Goal: Navigation & Orientation: Find specific page/section

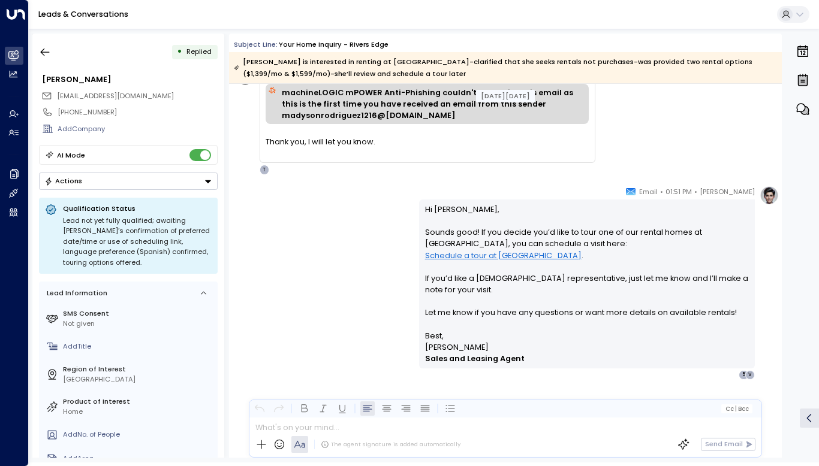
scroll to position [1465, 0]
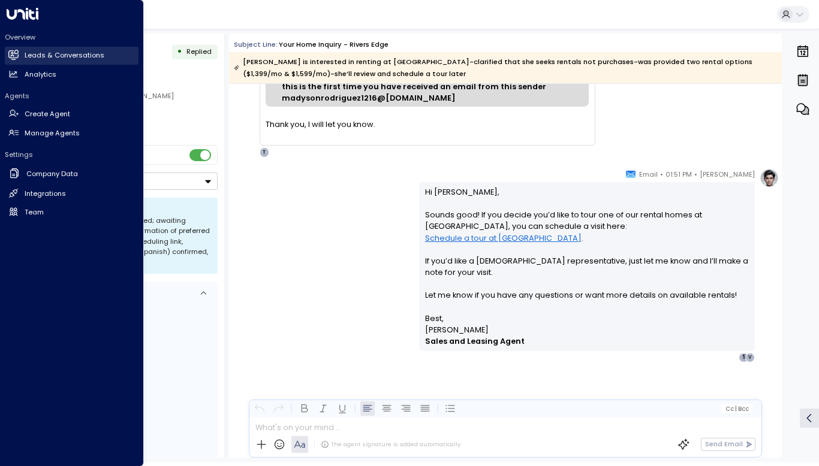
click at [28, 52] on h2 "Leads & Conversations" at bounding box center [65, 55] width 80 height 10
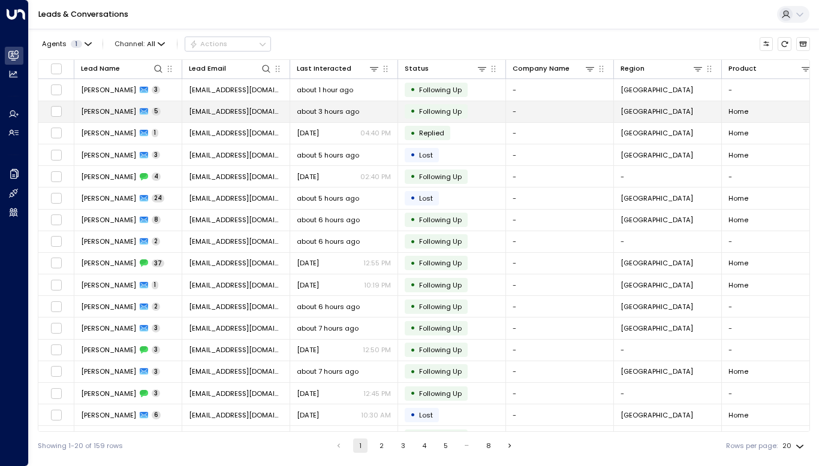
click at [101, 104] on td "[PERSON_NAME] 5" at bounding box center [128, 111] width 108 height 21
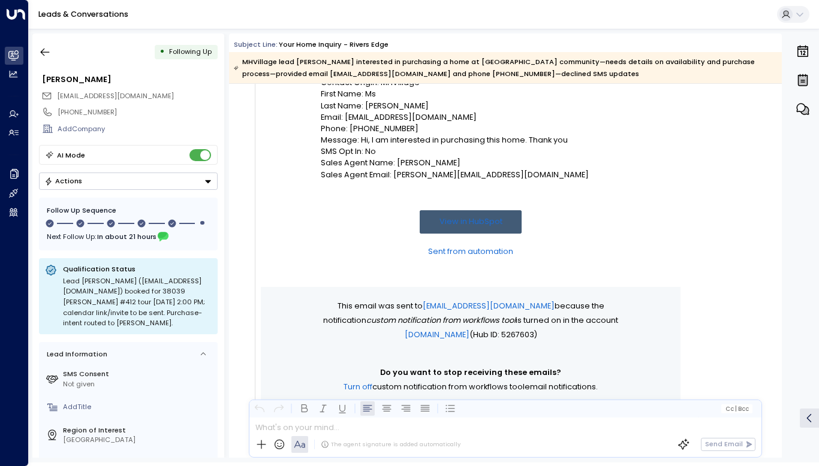
scroll to position [186, 0]
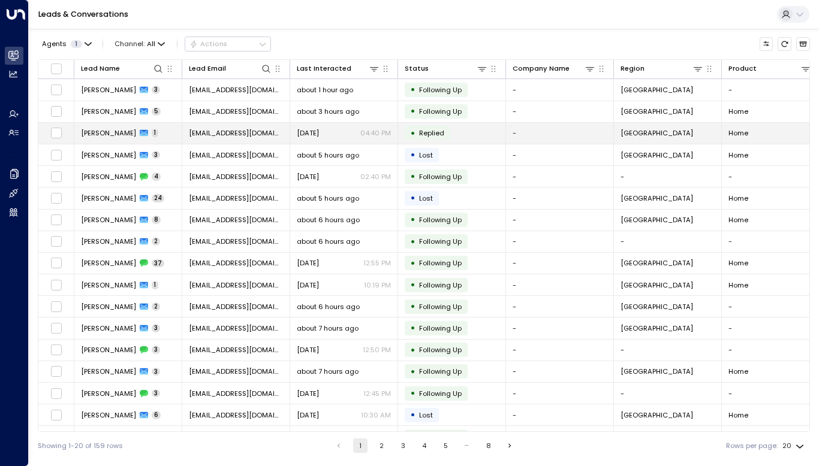
click at [114, 135] on span "[PERSON_NAME]" at bounding box center [108, 133] width 55 height 10
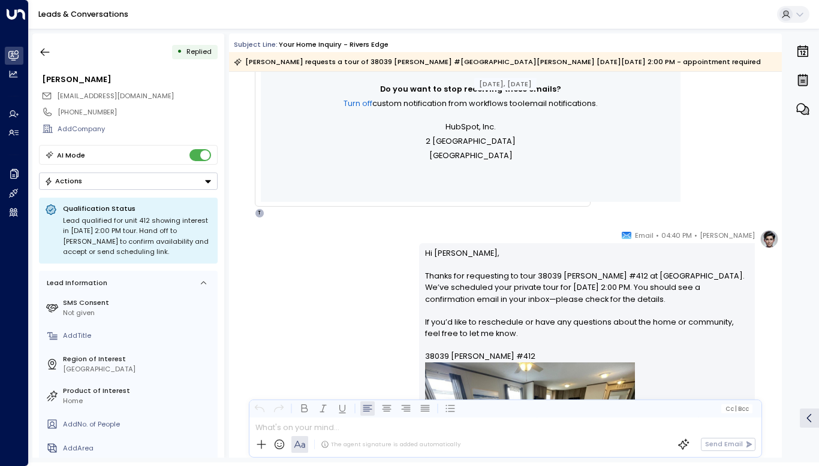
scroll to position [759, 0]
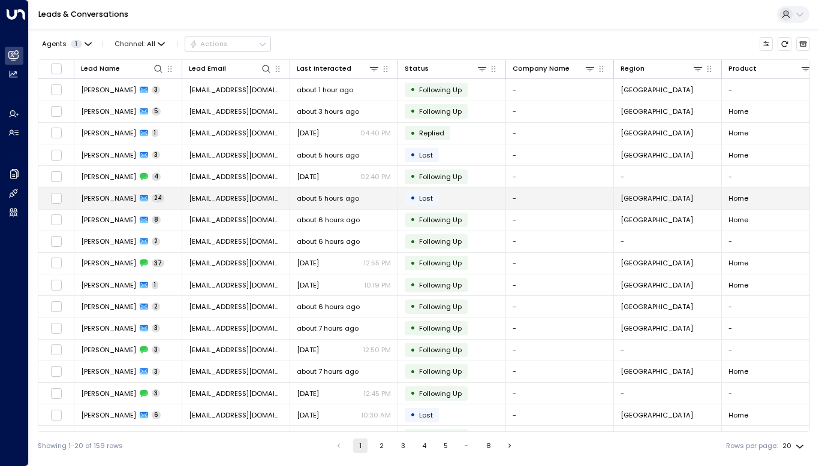
click at [113, 197] on span "[PERSON_NAME]" at bounding box center [108, 199] width 55 height 10
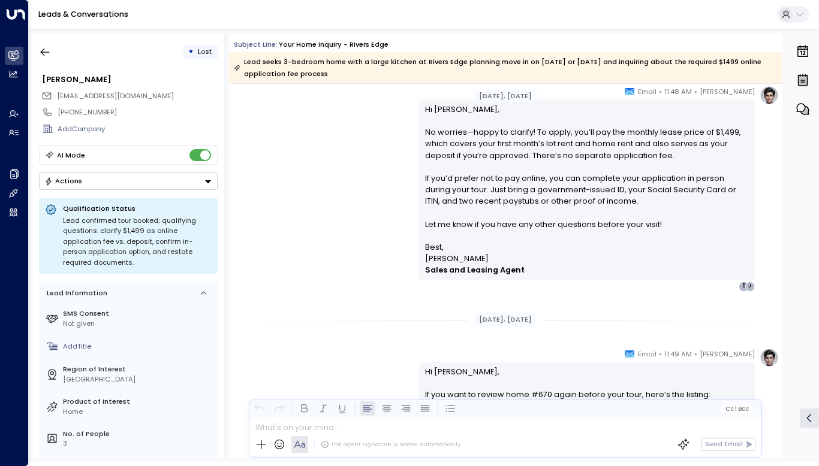
scroll to position [6298, 0]
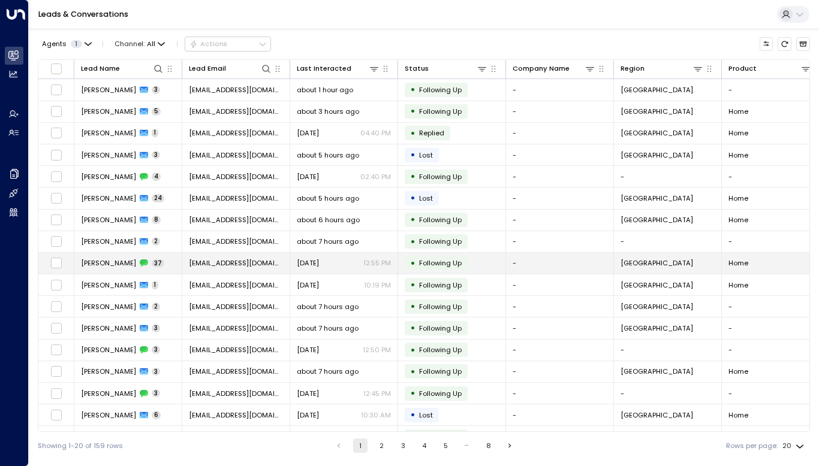
click at [127, 262] on span "[PERSON_NAME]" at bounding box center [108, 263] width 55 height 10
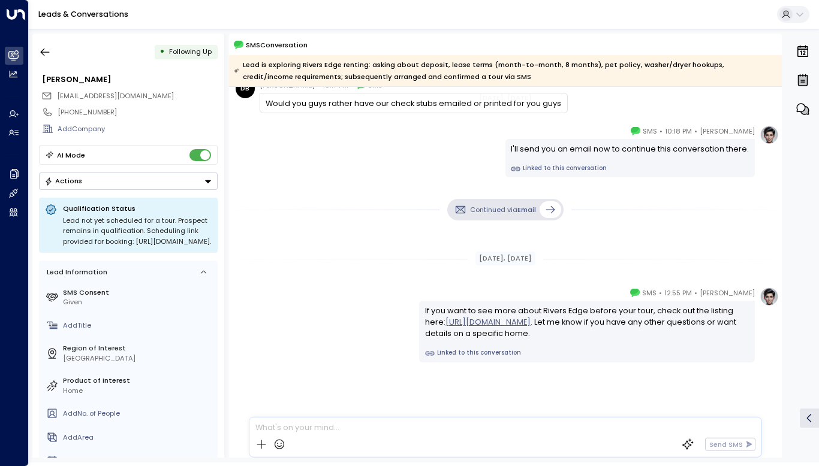
scroll to position [9220, 0]
click at [545, 206] on icon at bounding box center [550, 209] width 12 height 12
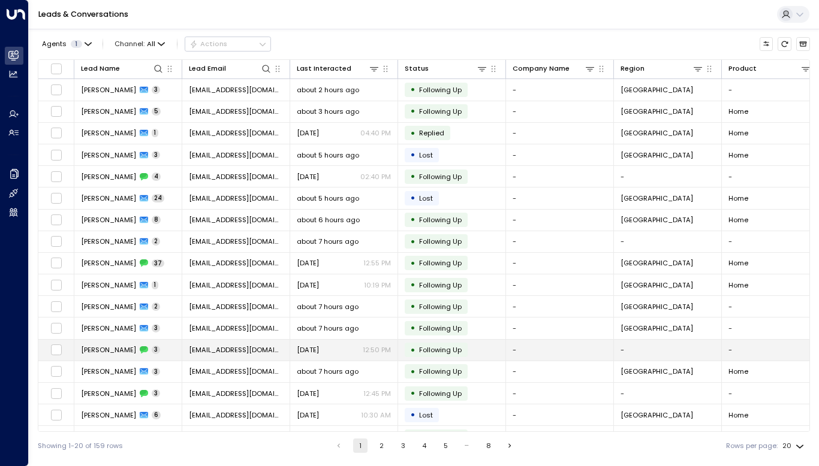
click at [111, 349] on span "[PERSON_NAME]" at bounding box center [108, 350] width 55 height 10
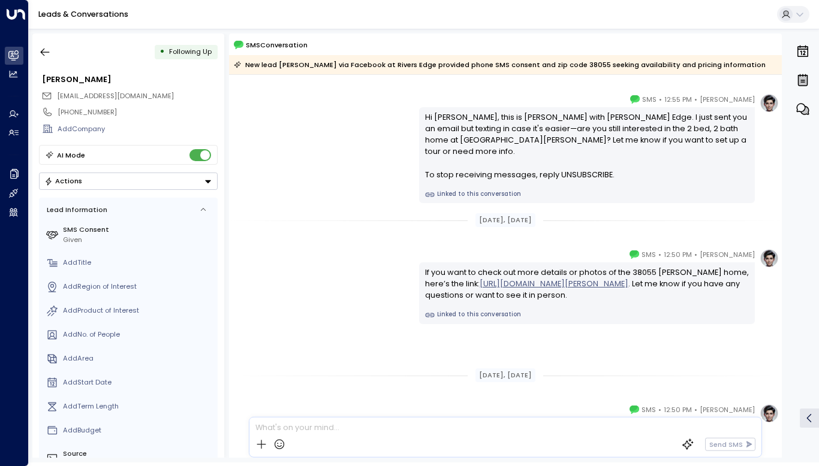
scroll to position [26, 0]
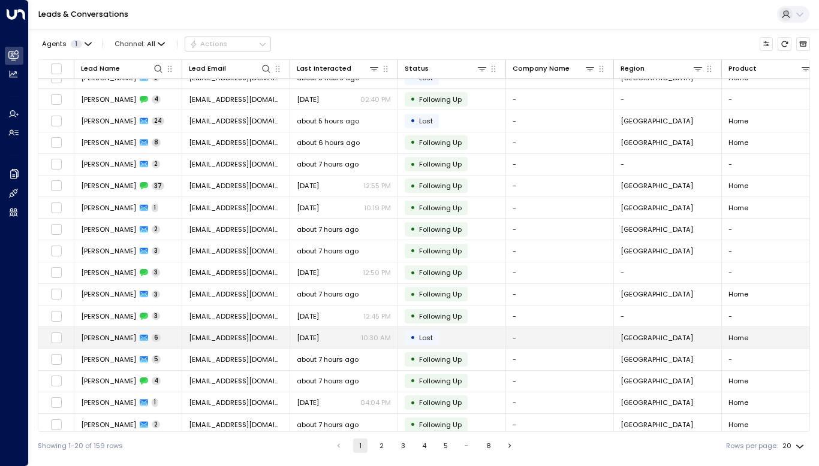
scroll to position [80, 0]
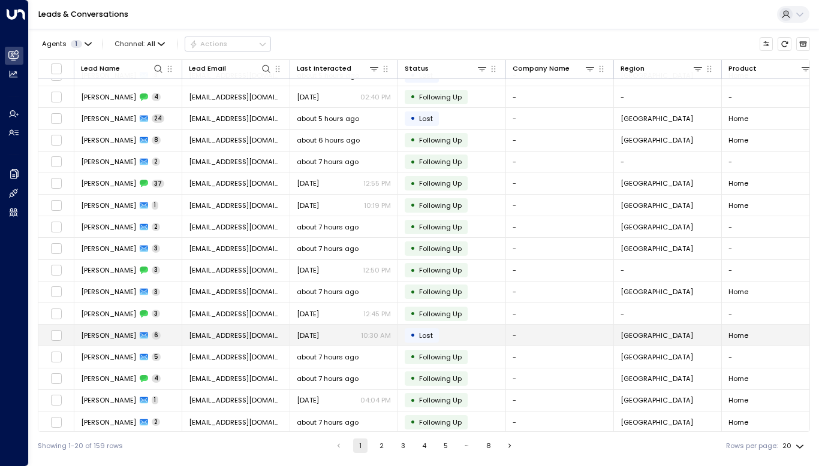
click at [105, 331] on span "[PERSON_NAME]" at bounding box center [108, 336] width 55 height 10
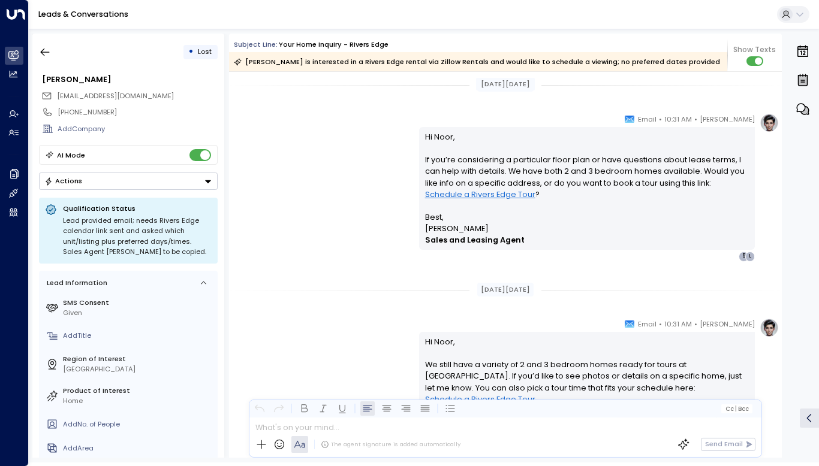
scroll to position [2009, 0]
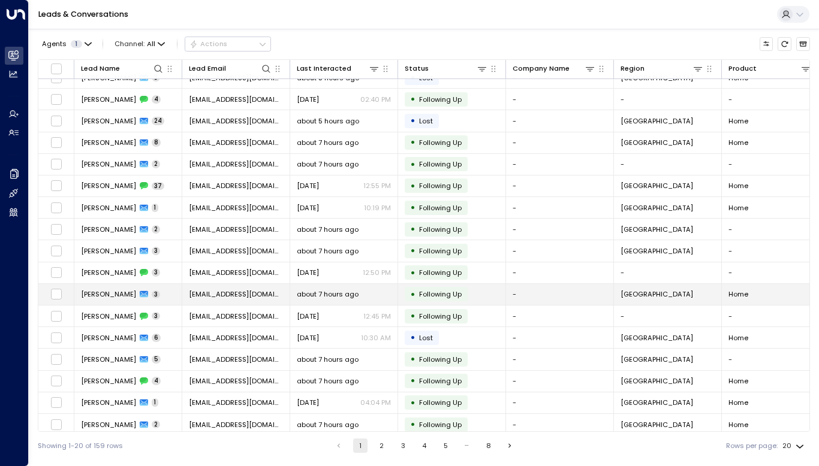
scroll to position [80, 0]
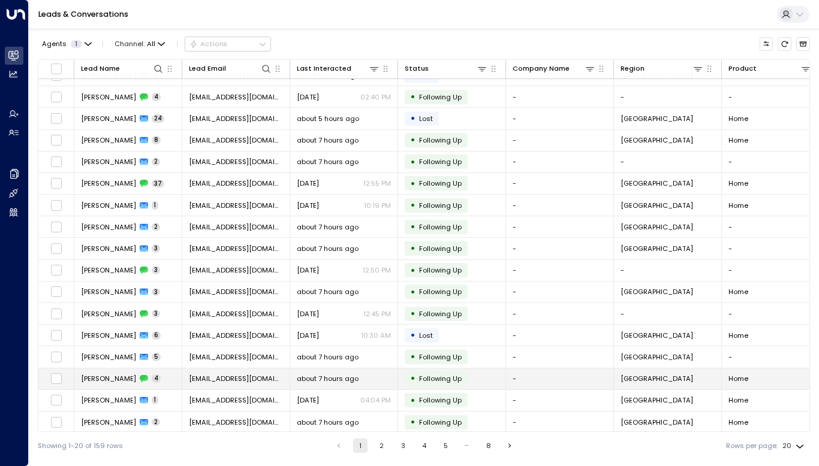
click at [120, 376] on span "[PERSON_NAME]" at bounding box center [108, 379] width 55 height 10
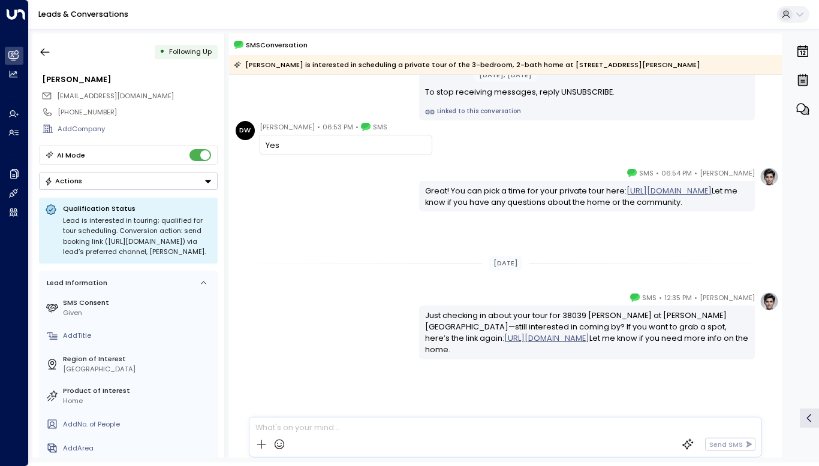
scroll to position [117, 0]
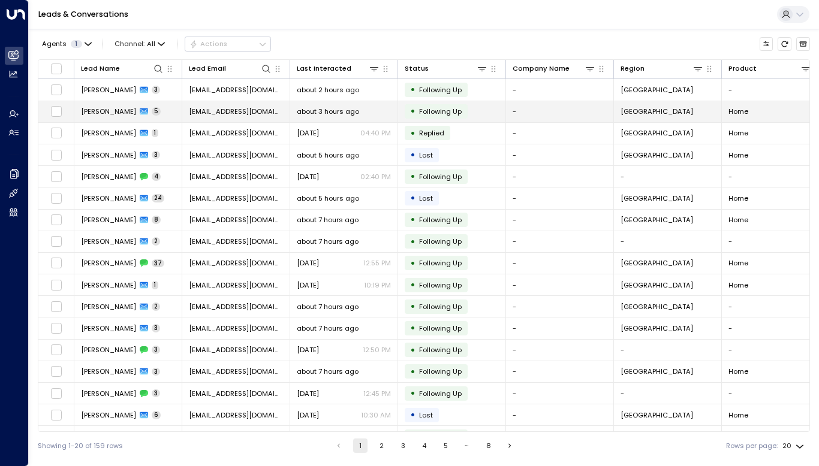
click at [116, 111] on span "[PERSON_NAME]" at bounding box center [108, 112] width 55 height 10
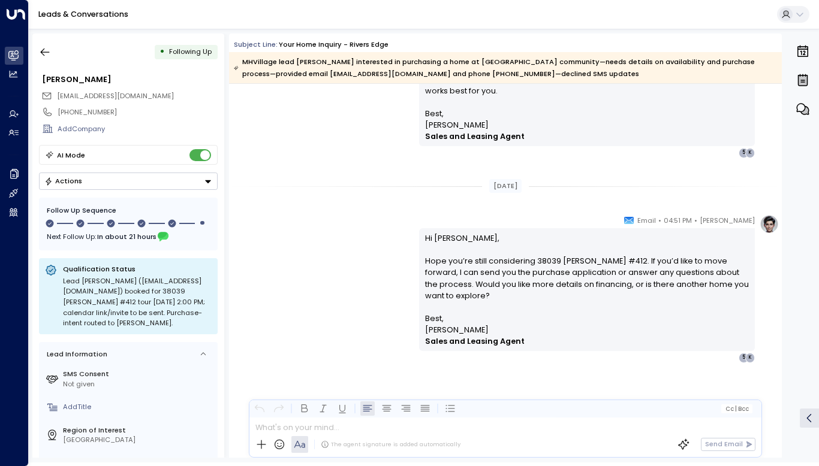
scroll to position [1388, 0]
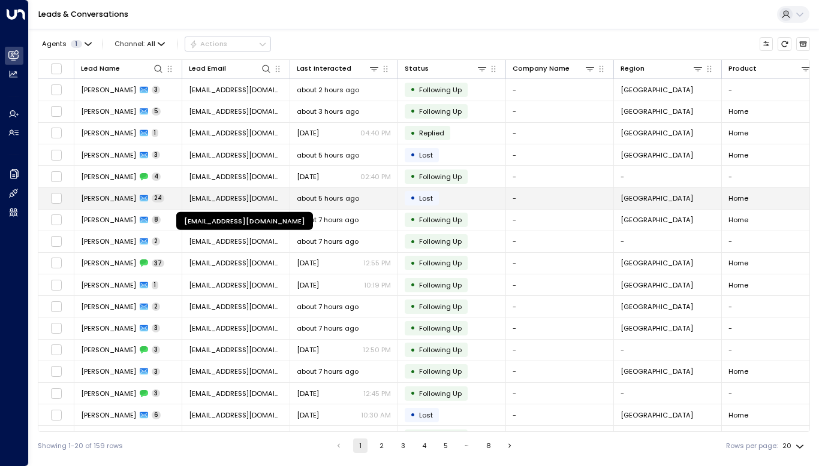
scroll to position [80, 0]
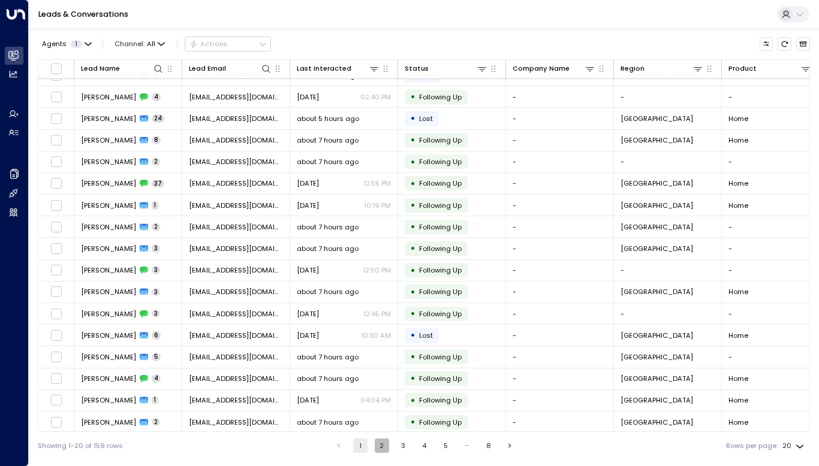
click at [379, 444] on button "2" at bounding box center [382, 446] width 14 height 14
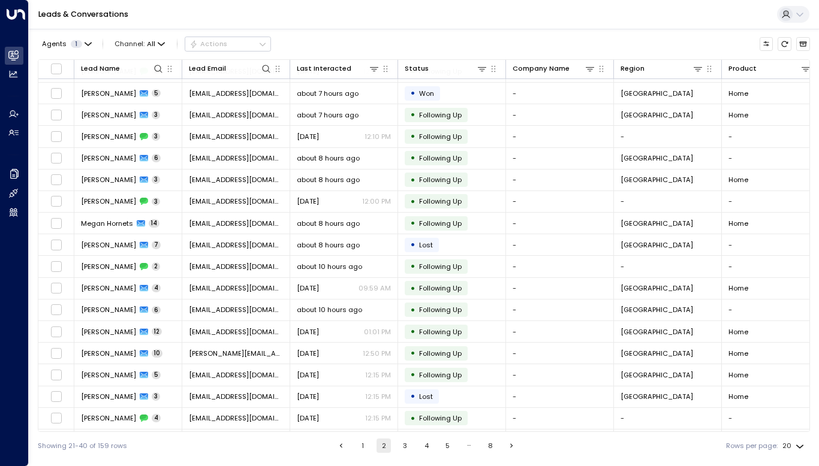
scroll to position [80, 0]
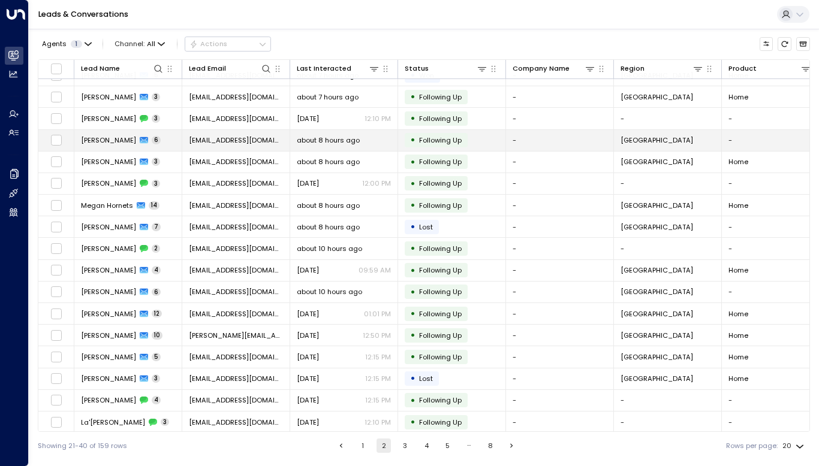
click at [104, 141] on span "[PERSON_NAME]" at bounding box center [108, 140] width 55 height 10
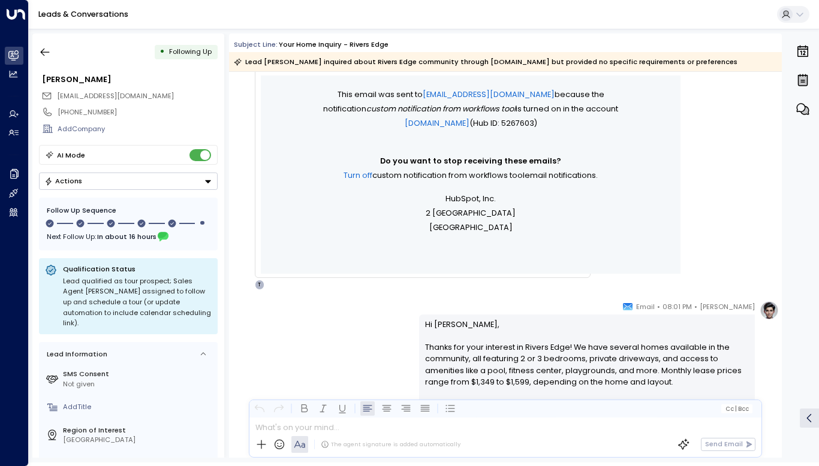
scroll to position [399, 0]
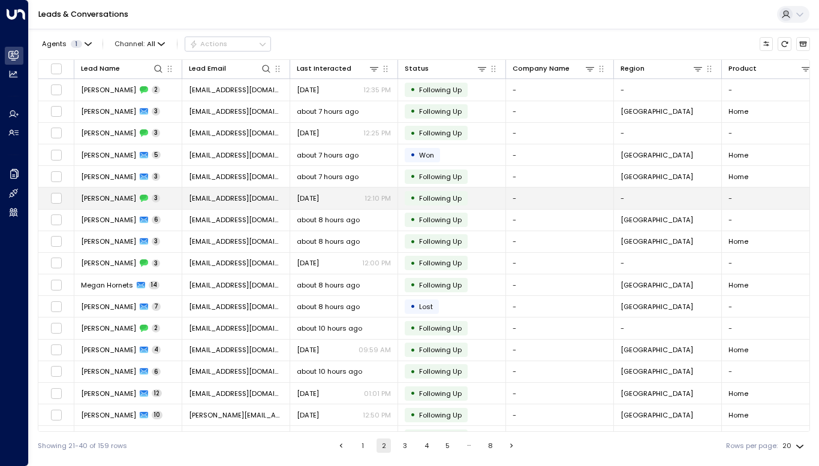
click at [125, 198] on span "[PERSON_NAME]" at bounding box center [108, 199] width 55 height 10
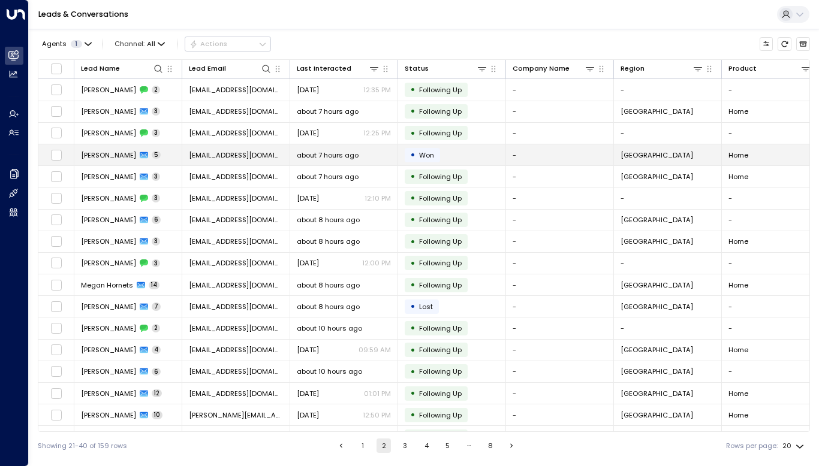
click at [123, 156] on span "[PERSON_NAME]" at bounding box center [108, 155] width 55 height 10
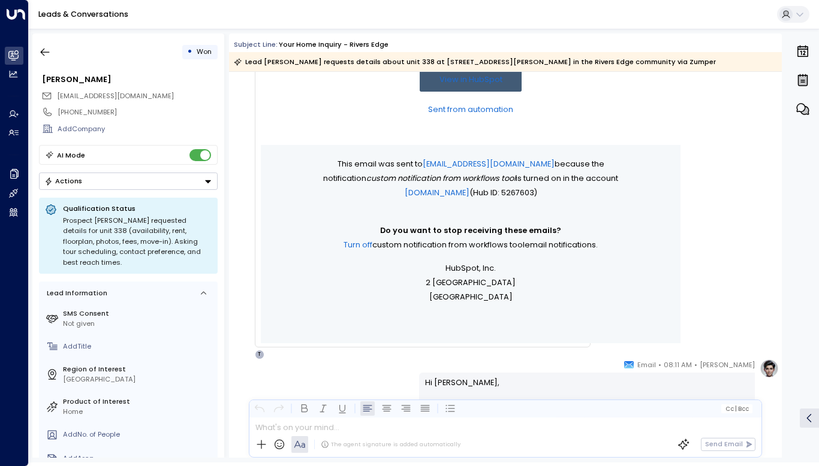
scroll to position [375, 0]
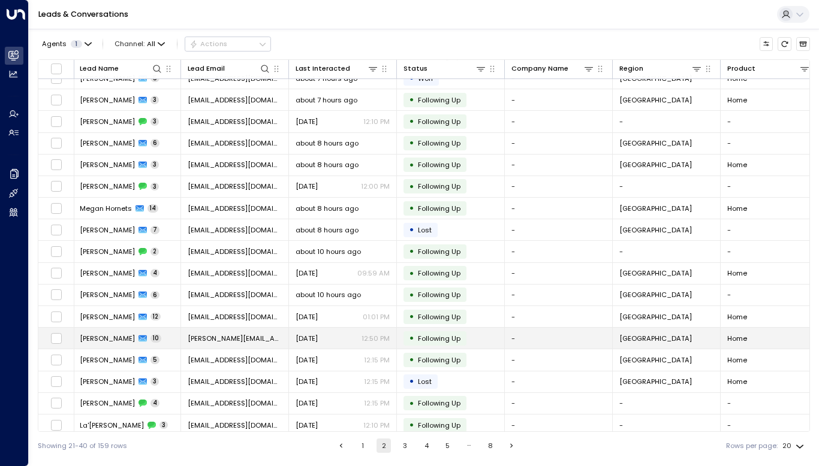
scroll to position [80, 1]
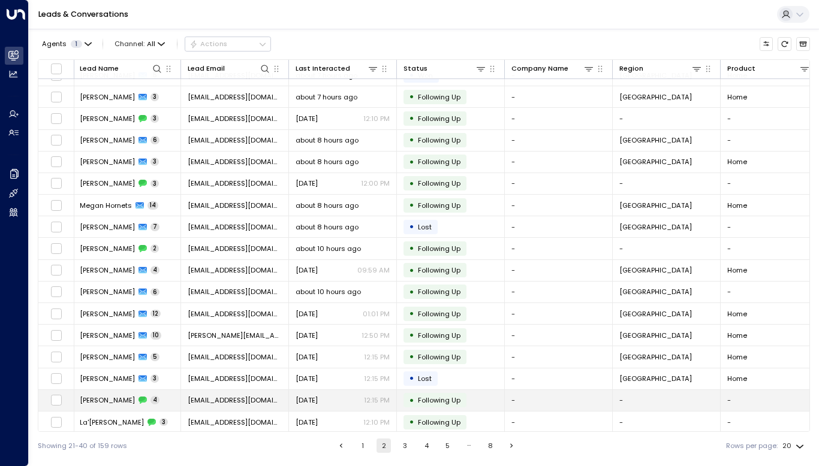
click at [114, 396] on span "[PERSON_NAME]" at bounding box center [107, 401] width 55 height 10
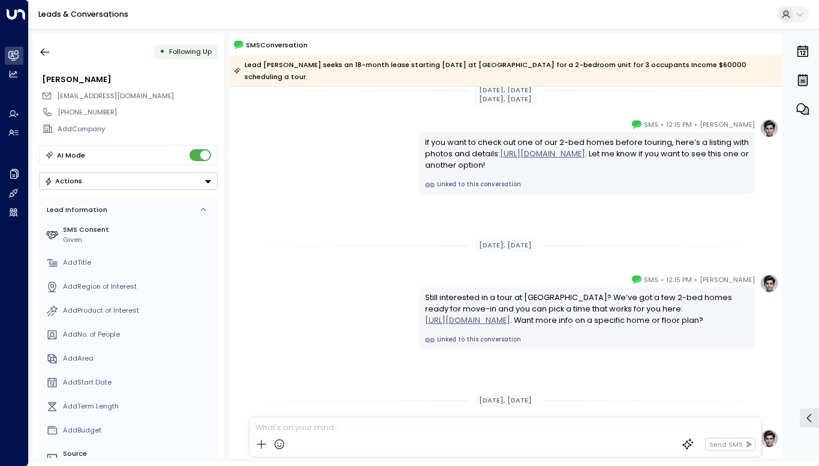
scroll to position [170, 0]
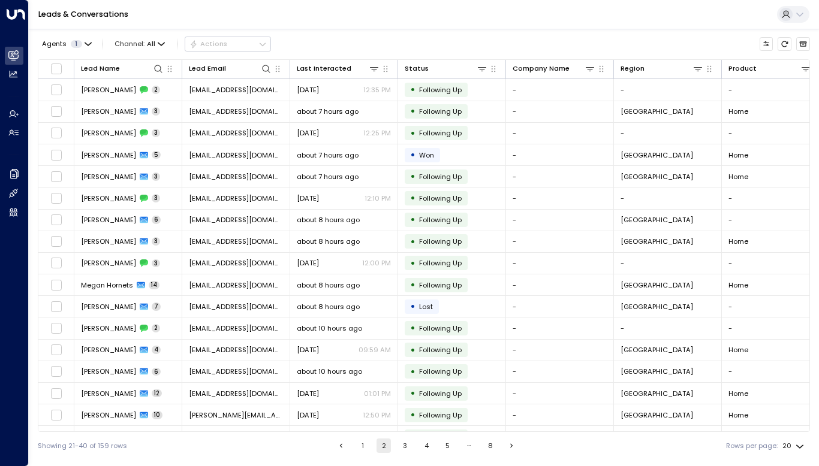
click at [400, 444] on button "3" at bounding box center [405, 446] width 14 height 14
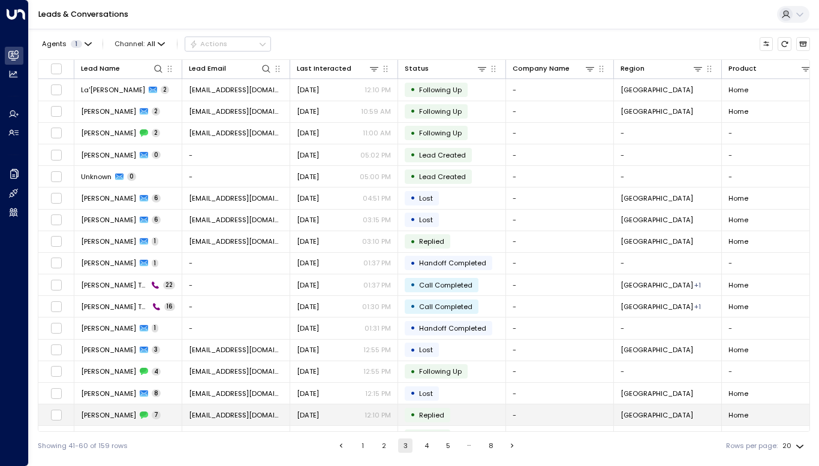
click at [114, 415] on span "[PERSON_NAME]" at bounding box center [108, 416] width 55 height 10
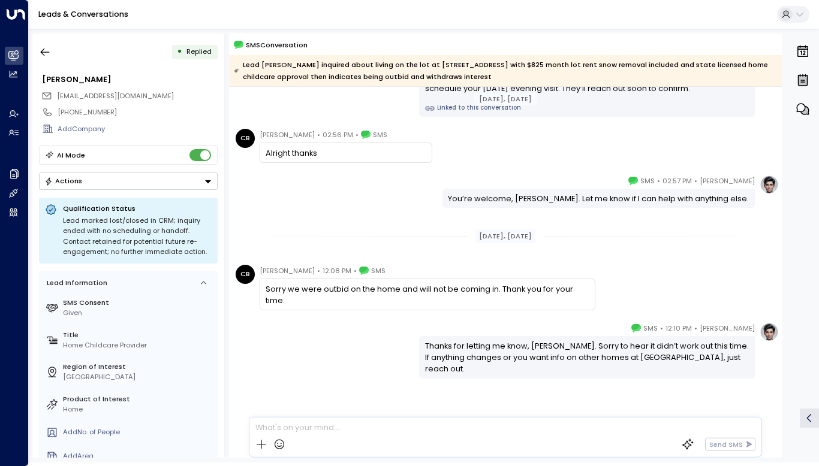
scroll to position [240, 0]
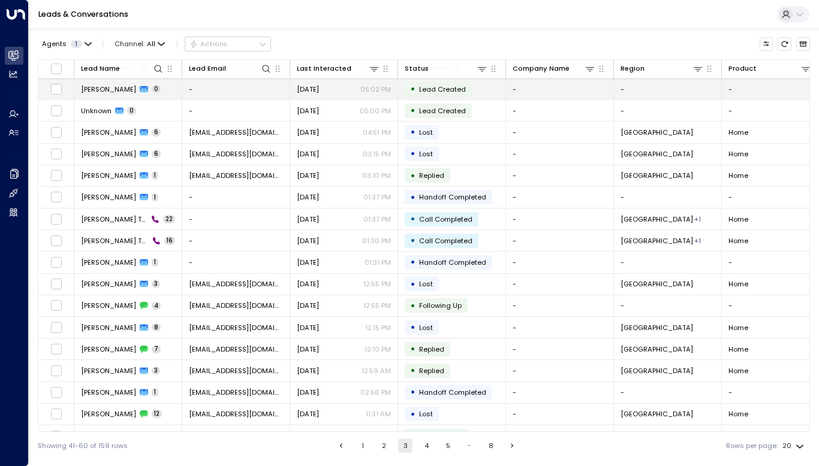
scroll to position [80, 0]
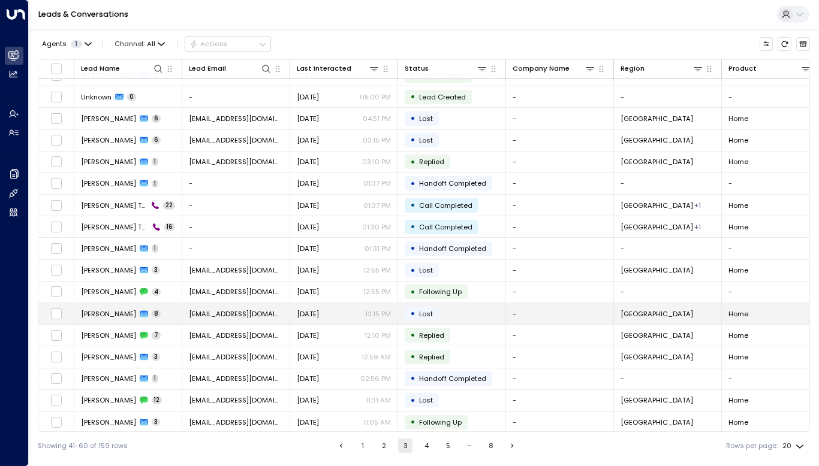
click at [152, 312] on td "[PERSON_NAME] 8" at bounding box center [128, 313] width 108 height 21
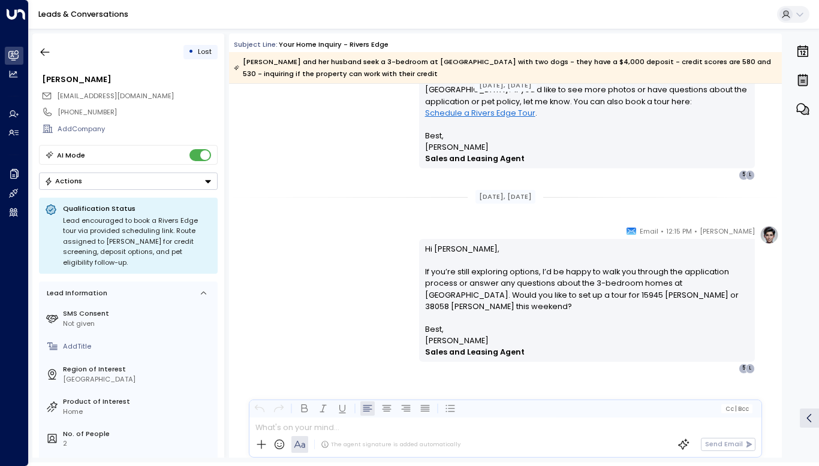
scroll to position [2049, 0]
click at [42, 53] on icon "button" at bounding box center [45, 53] width 9 height 8
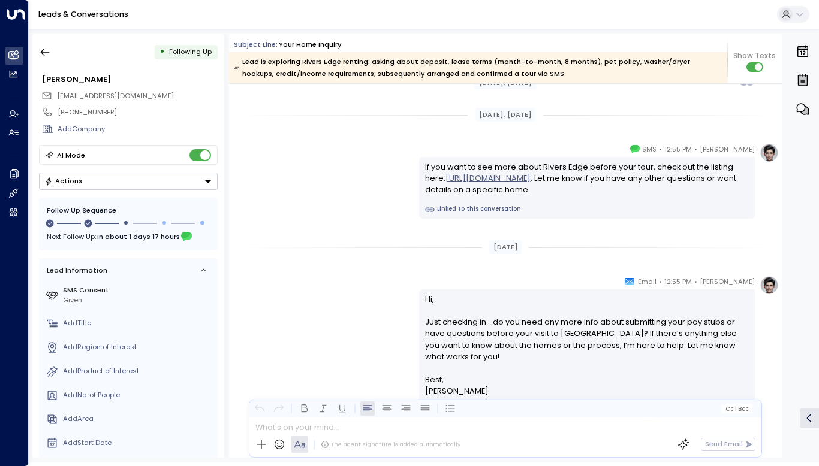
scroll to position [4882, 0]
